Goal: Download file/media

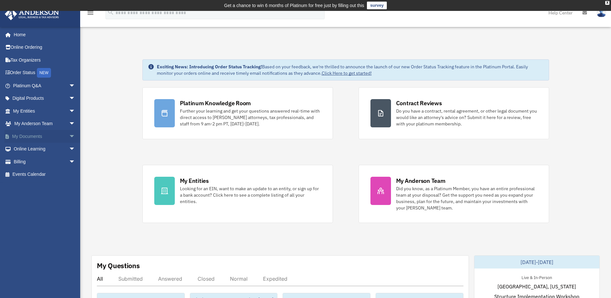
click at [69, 137] on span "arrow_drop_down" at bounding box center [75, 136] width 13 height 13
click at [27, 149] on link "Box" at bounding box center [47, 149] width 76 height 13
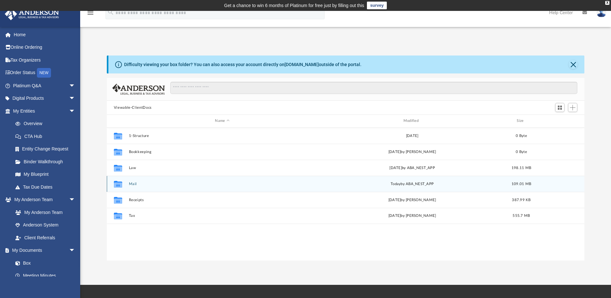
scroll to position [141, 473]
click at [131, 184] on button "Mail" at bounding box center [222, 184] width 187 height 4
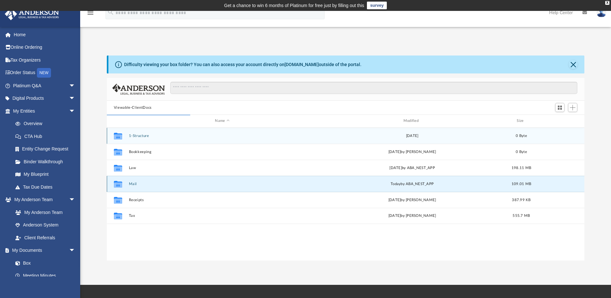
scroll to position [121, 473]
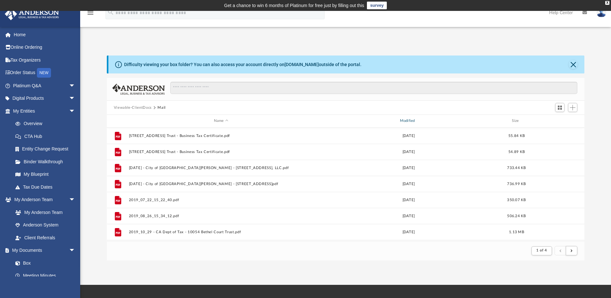
click at [410, 122] on div "Modified" at bounding box center [408, 121] width 185 height 6
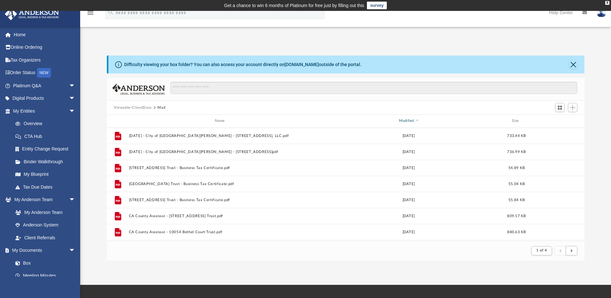
click at [410, 122] on div "Modified" at bounding box center [408, 121] width 185 height 6
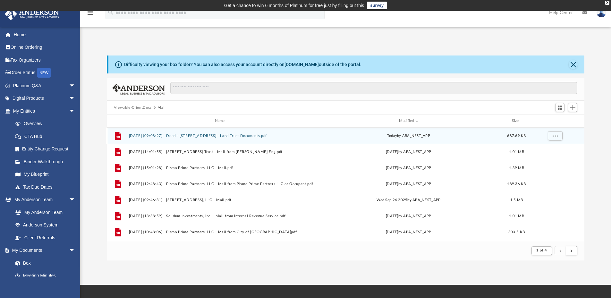
click at [263, 135] on button "2025.10.09 (09:08:27) - Deed - 5434 Garfield Avenue - Land Trust Documents.pdf" at bounding box center [221, 136] width 185 height 4
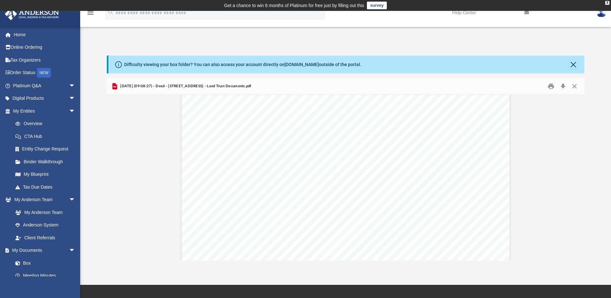
scroll to position [0, 0]
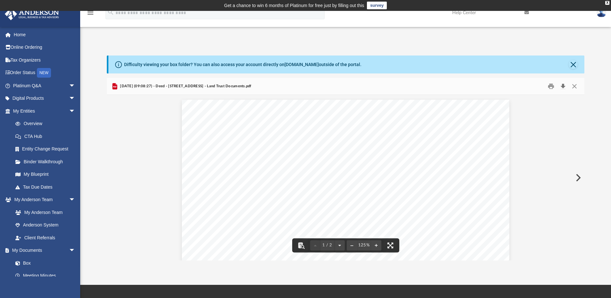
click at [564, 85] on button "Download" at bounding box center [563, 86] width 12 height 10
